Goal: Task Accomplishment & Management: Manage account settings

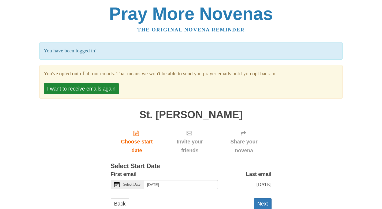
scroll to position [16, 0]
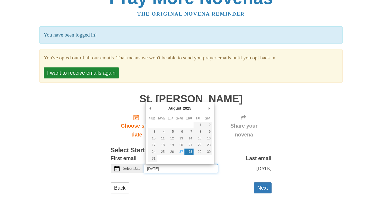
click at [167, 171] on input "Thursday, August 28th" at bounding box center [181, 168] width 74 height 9
type input "Wednesday, August 27th"
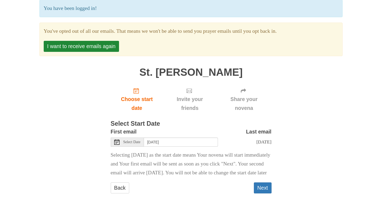
scroll to position [51, 0]
click at [265, 188] on button "Next" at bounding box center [263, 187] width 18 height 11
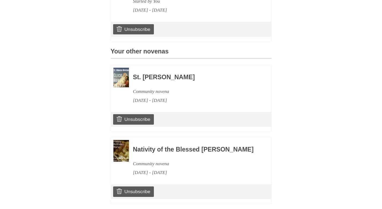
scroll to position [229, 0]
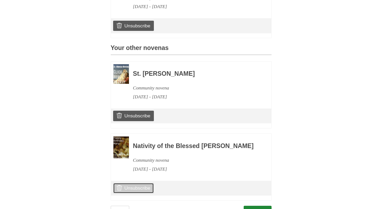
click at [117, 190] on icon at bounding box center [119, 187] width 5 height 5
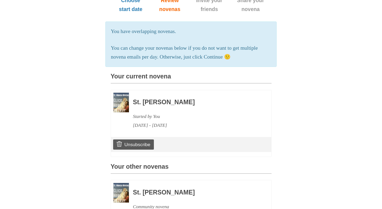
scroll to position [147, 0]
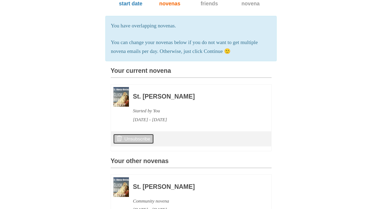
click at [142, 135] on link "Unsubscribe" at bounding box center [133, 139] width 41 height 10
